Goal: Obtain resource: Download file/media

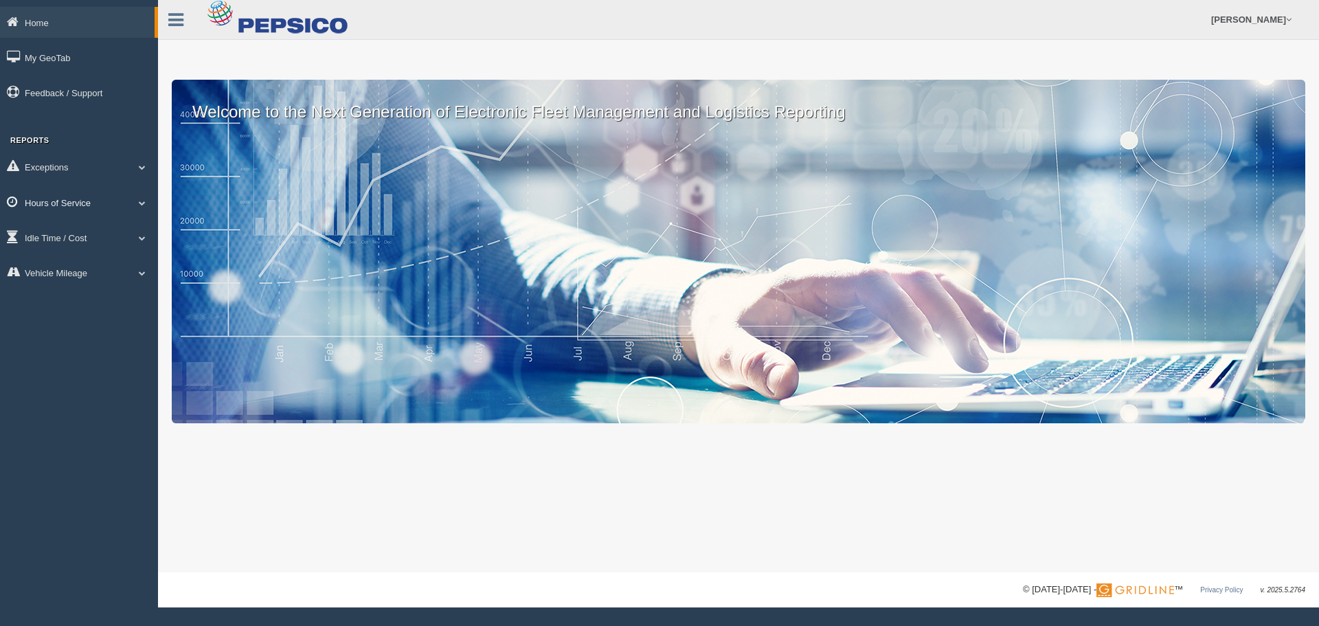
click at [139, 204] on span at bounding box center [142, 202] width 18 height 7
click at [113, 258] on link "HOS Violation Audit Reports" at bounding box center [90, 258] width 130 height 25
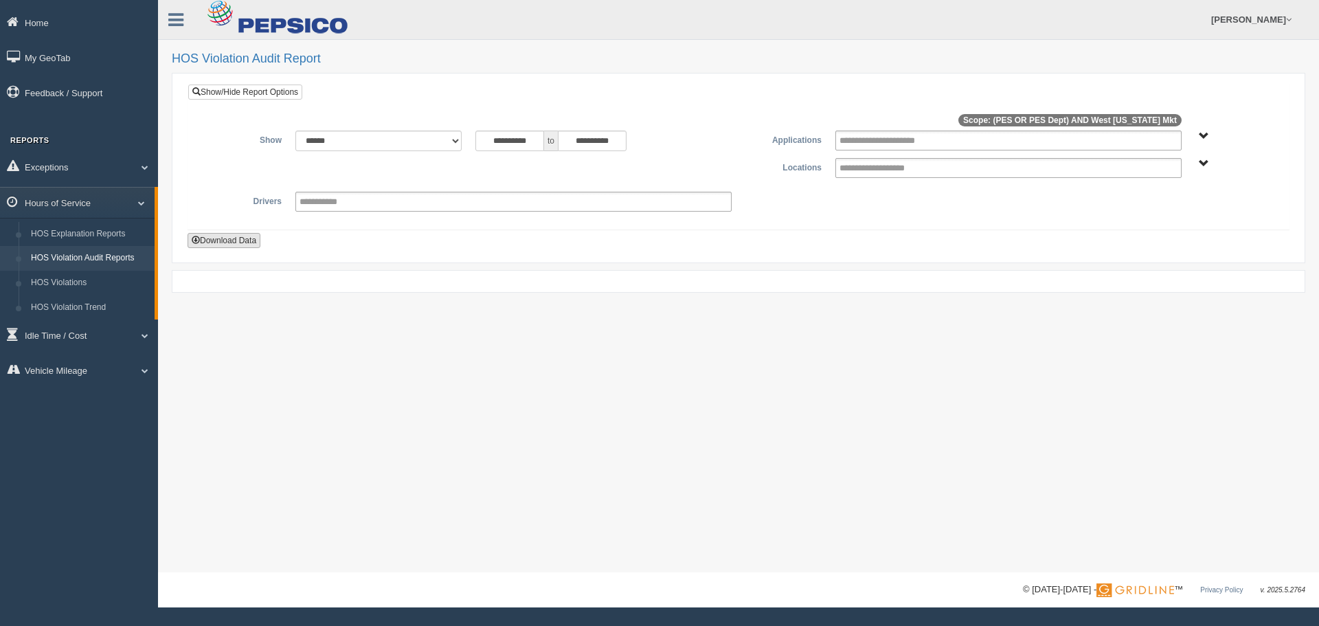
click at [250, 245] on button "Download Data" at bounding box center [224, 240] width 73 height 15
